Goal: Obtain resource: Download file/media

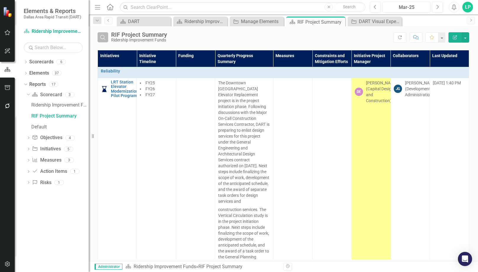
click at [100, 34] on button "Search" at bounding box center [103, 37] width 11 height 10
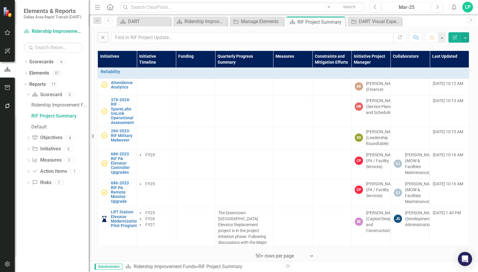
click at [413, 5] on div "Mar-25" at bounding box center [407, 7] width 44 height 7
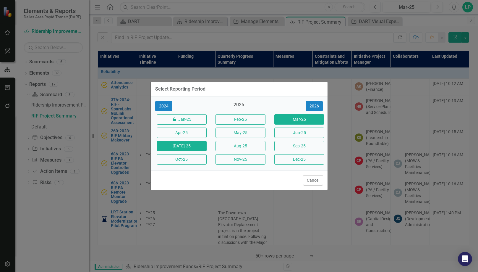
click at [186, 145] on button "[DATE]-25" at bounding box center [182, 146] width 50 height 10
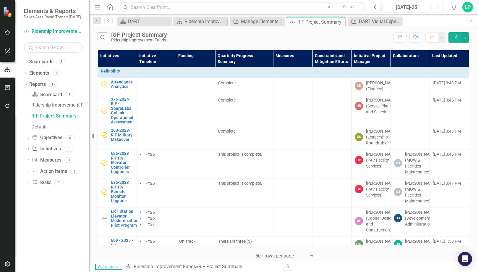
click at [352, 33] on div "Search RIF Project Summary Ridership Improvement Funds" at bounding box center [246, 37] width 296 height 10
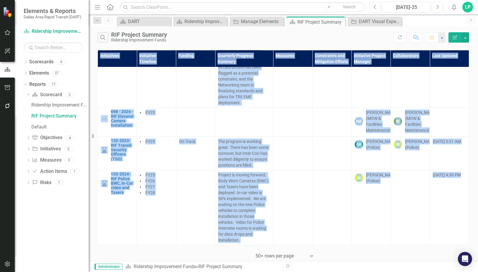
scroll to position [1477, 0]
drag, startPoint x: 98, startPoint y: 54, endPoint x: 164, endPoint y: 261, distance: 217.0
click at [164, 261] on div "Initiatives Initiative Timeline Funding Quarterly Progress Summary Measures Con…" at bounding box center [284, 155] width 390 height 212
click at [311, 255] on icon at bounding box center [311, 256] width 3 height 2
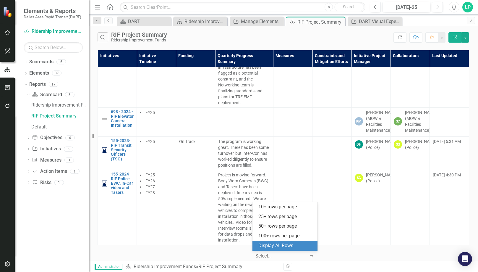
click at [287, 242] on div "Display All Rows" at bounding box center [287, 245] width 56 height 7
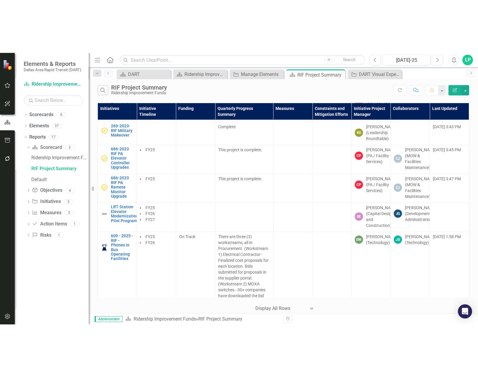
scroll to position [0, 0]
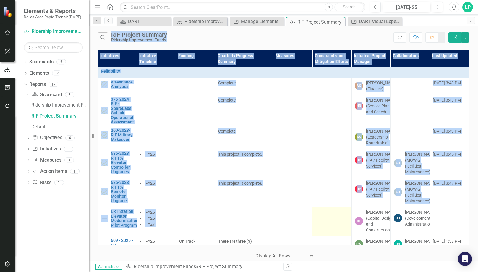
drag, startPoint x: 94, startPoint y: 33, endPoint x: 325, endPoint y: 243, distance: 312.6
click at [325, 243] on div "Search RIF Project Summary Ridership Improvement Funds Refresh Comment Favorite…" at bounding box center [284, 143] width 390 height 235
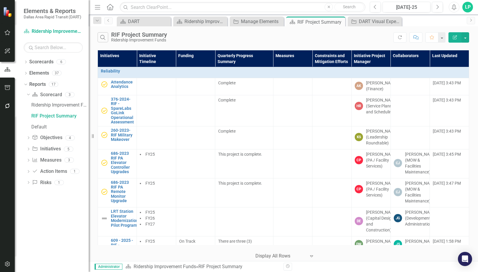
drag, startPoint x: 325, startPoint y: 243, endPoint x: 329, endPoint y: 267, distance: 23.3
click at [329, 267] on div "Revision History" at bounding box center [473, 267] width 378 height 8
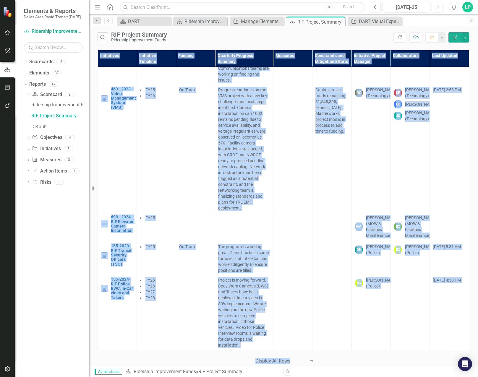
scroll to position [1371, 0]
drag, startPoint x: 98, startPoint y: 55, endPoint x: 298, endPoint y: 361, distance: 366.1
click at [298, 272] on div "Initiatives Initiative Timeline Funding Quarterly Progress Summary Measures Con…" at bounding box center [284, 208] width 390 height 318
copy div "Initiatives Initiative Timeline Funding Quarterly Progress Summary Measures Con…"
click at [59, 114] on div "RIF Project Summary" at bounding box center [59, 115] width 57 height 5
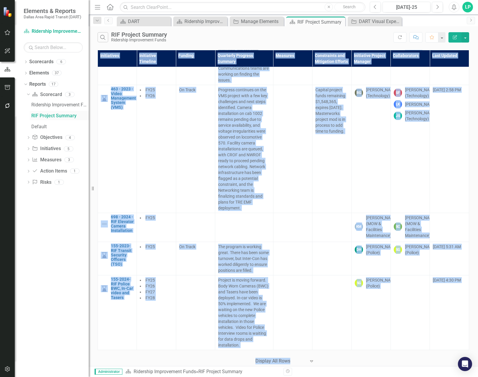
drag, startPoint x: 40, startPoint y: 112, endPoint x: 31, endPoint y: 113, distance: 9.0
click at [31, 113] on link "RIF Project Summary" at bounding box center [59, 115] width 59 height 9
click at [447, 110] on td "[DATE] 2:58 PM" at bounding box center [449, 149] width 39 height 128
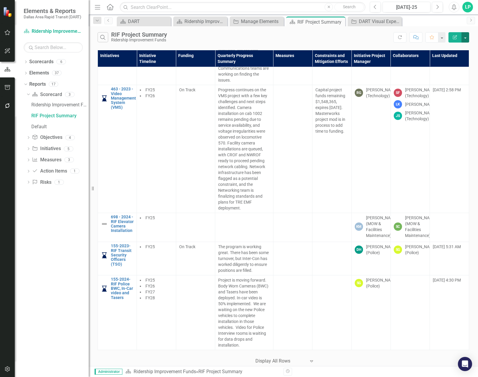
click at [465, 36] on button "button" at bounding box center [466, 37] width 8 height 10
click at [450, 71] on link "Excel Export to Excel" at bounding box center [445, 71] width 47 height 11
